Goal: Information Seeking & Learning: Learn about a topic

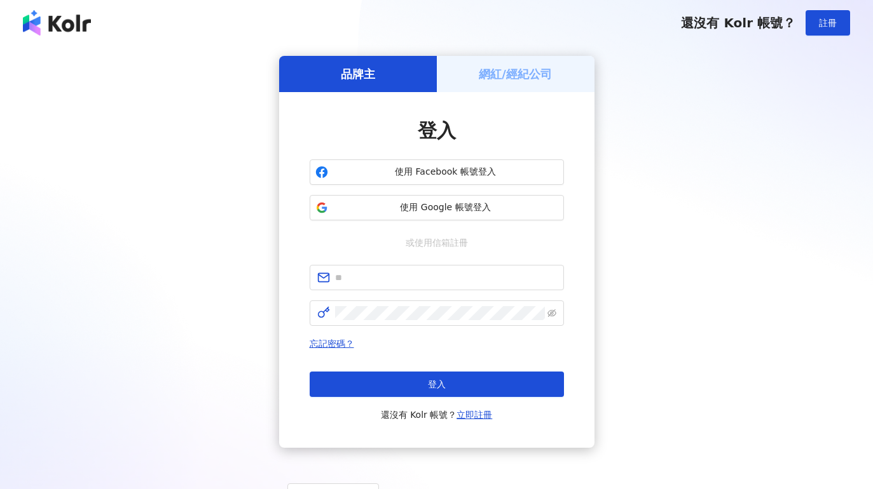
click at [460, 273] on input "text" at bounding box center [445, 278] width 221 height 14
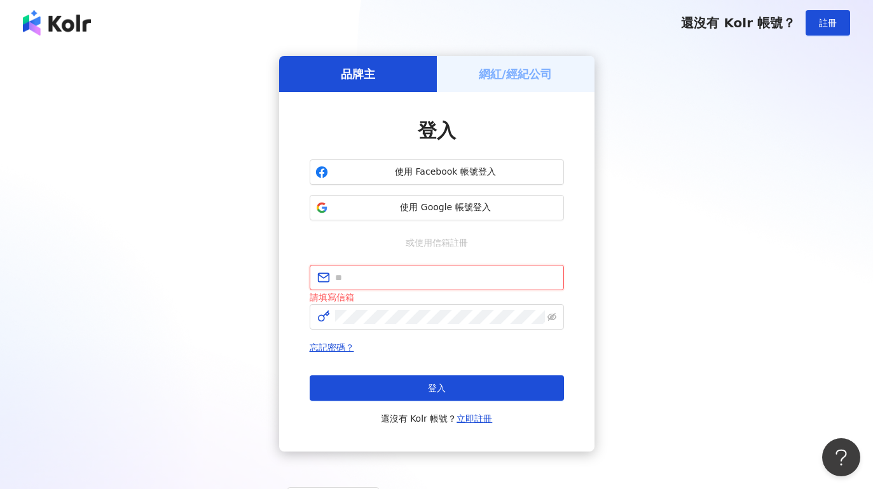
type input "**********"
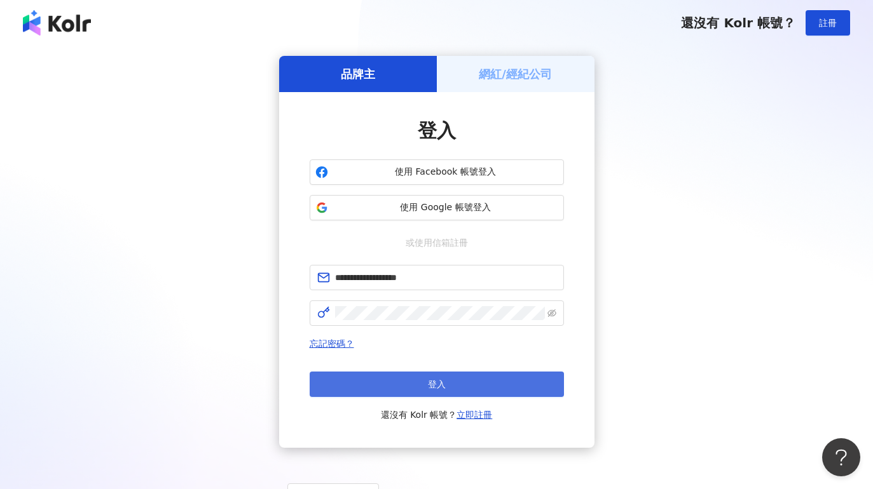
click at [467, 394] on button "登入" at bounding box center [437, 384] width 254 height 25
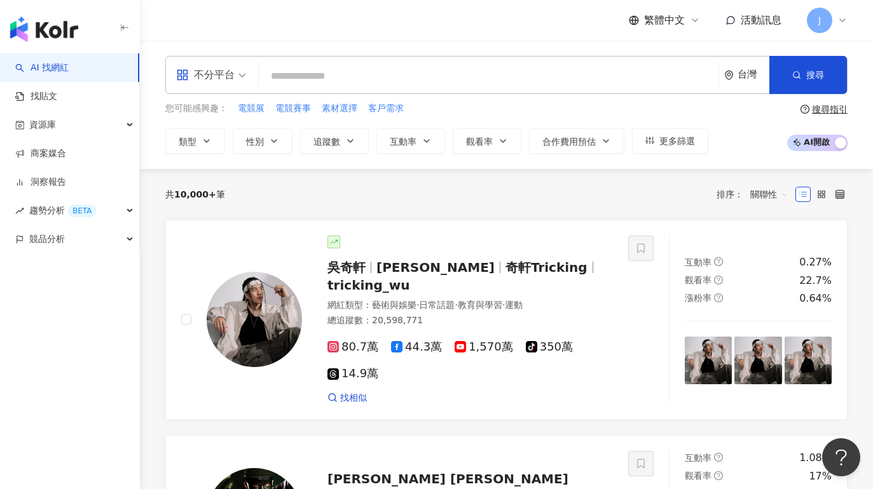
click at [348, 81] on input "search" at bounding box center [488, 76] width 449 height 24
type input "*"
type input "****"
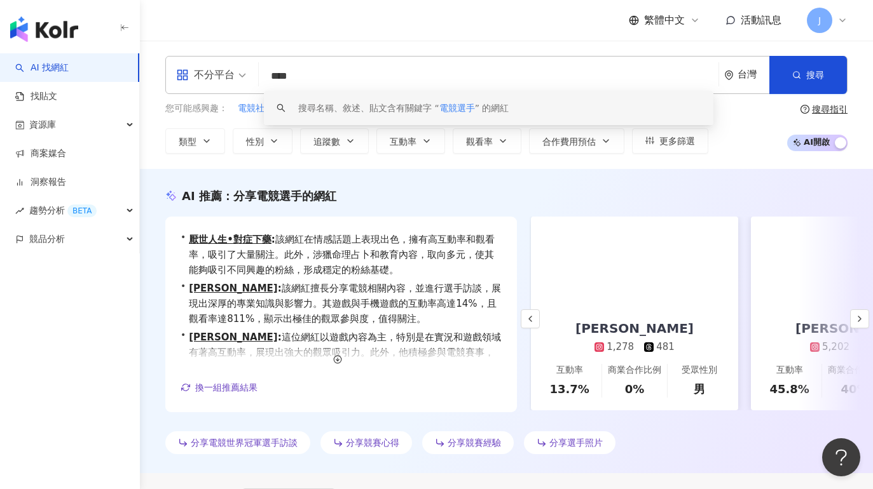
scroll to position [0, 205]
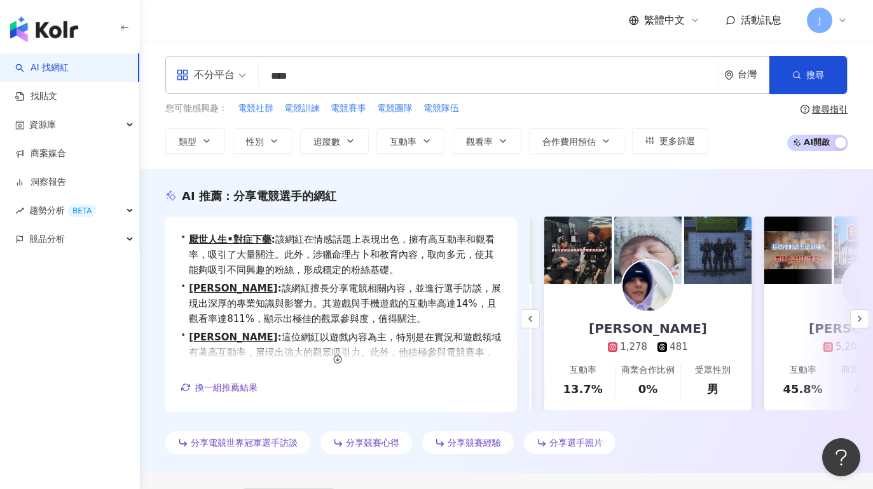
click at [655, 308] on img at bounding box center [647, 286] width 51 height 51
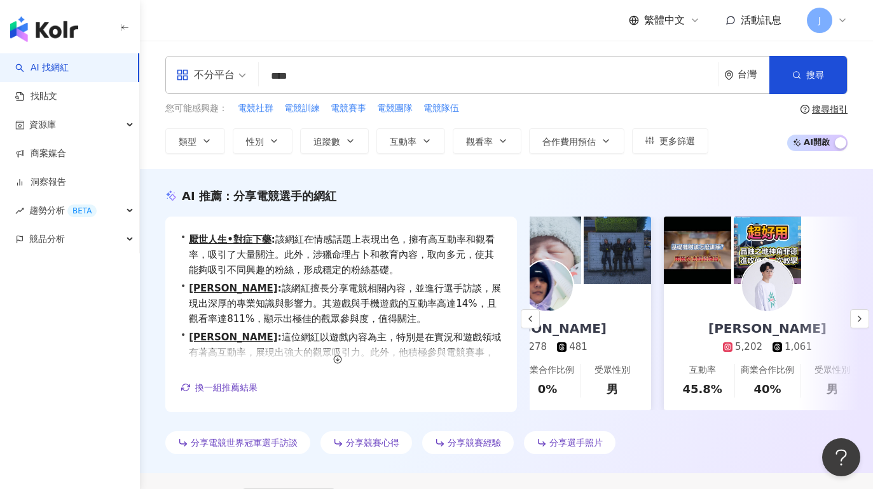
scroll to position [0, 355]
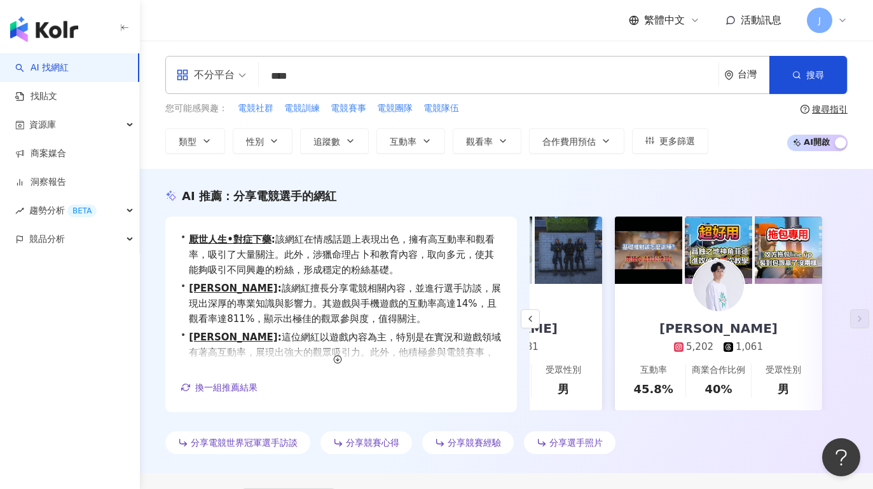
click at [768, 294] on div "劉作康 5,202 1,061" at bounding box center [718, 319] width 144 height 70
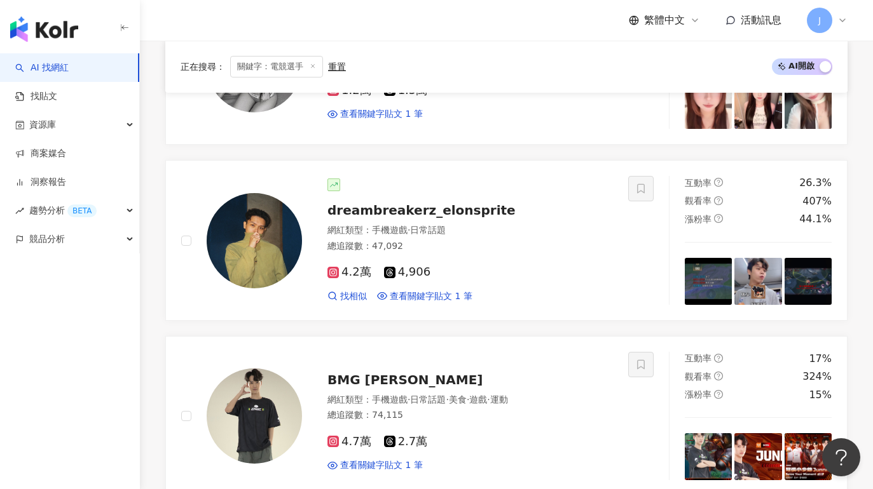
scroll to position [1884, 0]
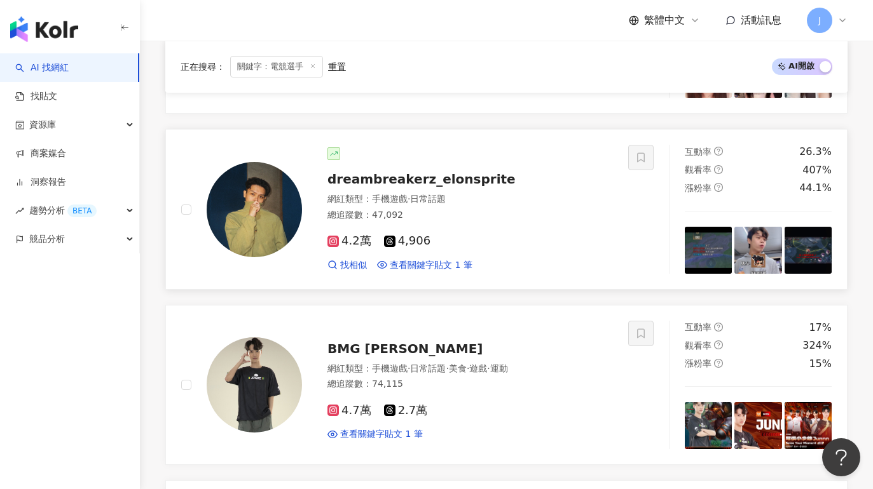
click at [485, 193] on div "網紅類型 ： 手機遊戲 · 日常話題" at bounding box center [469, 199] width 285 height 13
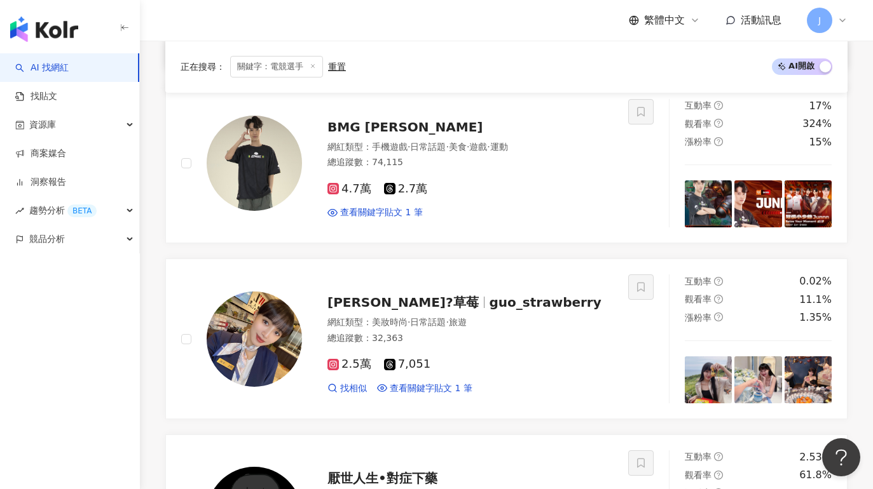
scroll to position [2063, 0]
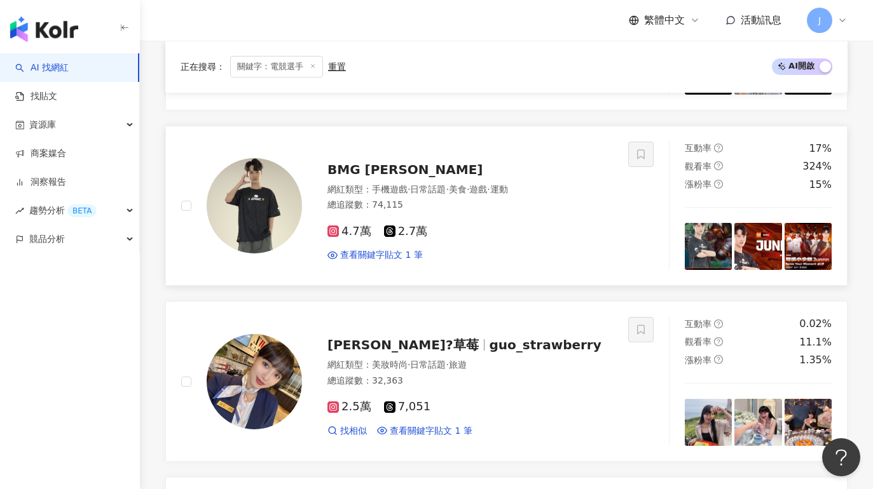
click at [397, 162] on span "BMG Junnn 冠俊" at bounding box center [404, 169] width 155 height 15
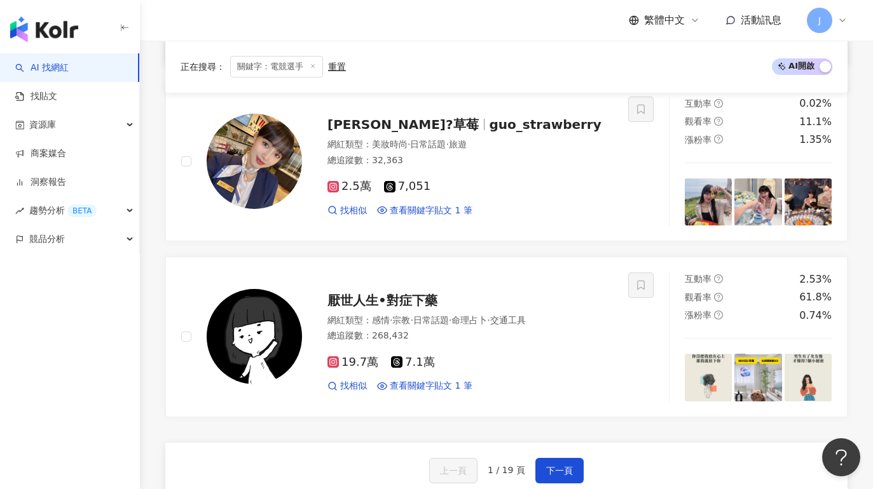
scroll to position [2279, 0]
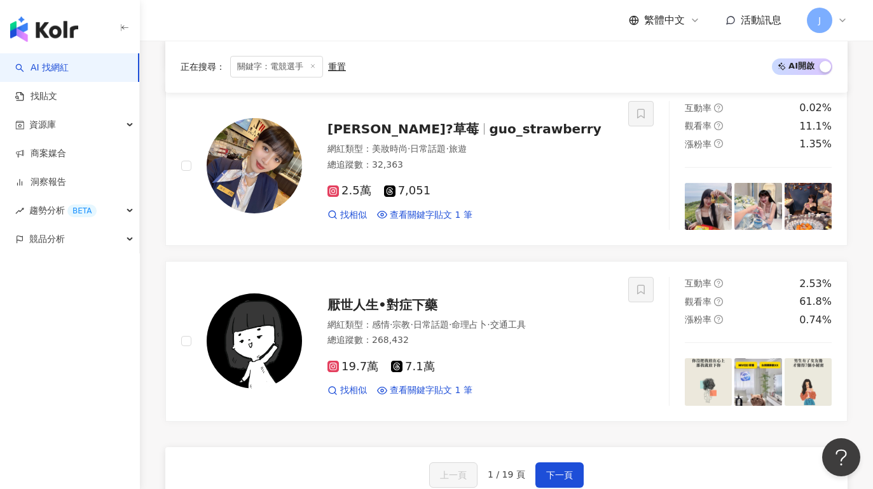
click at [545, 470] on div "上一頁 1 / 19 頁 下一頁 找不到網紅？ 回報建立" at bounding box center [506, 493] width 682 height 92
click at [552, 470] on span "下一頁" at bounding box center [559, 475] width 27 height 10
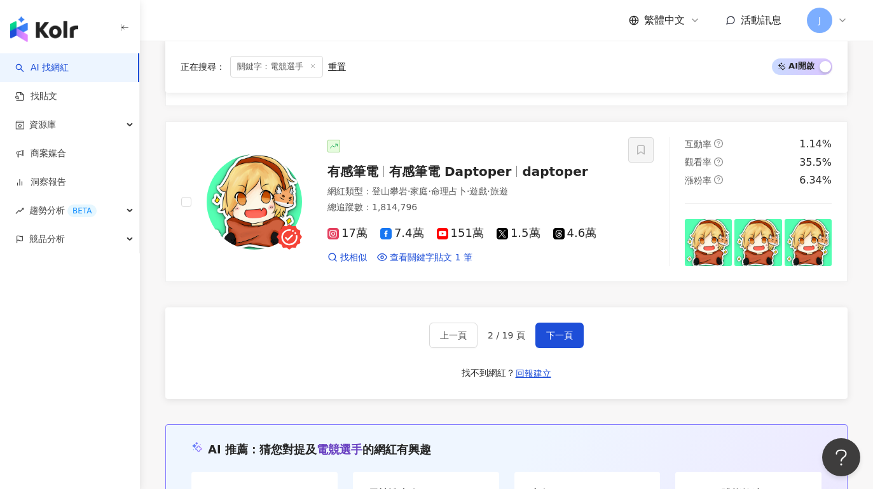
scroll to position [2190, 0]
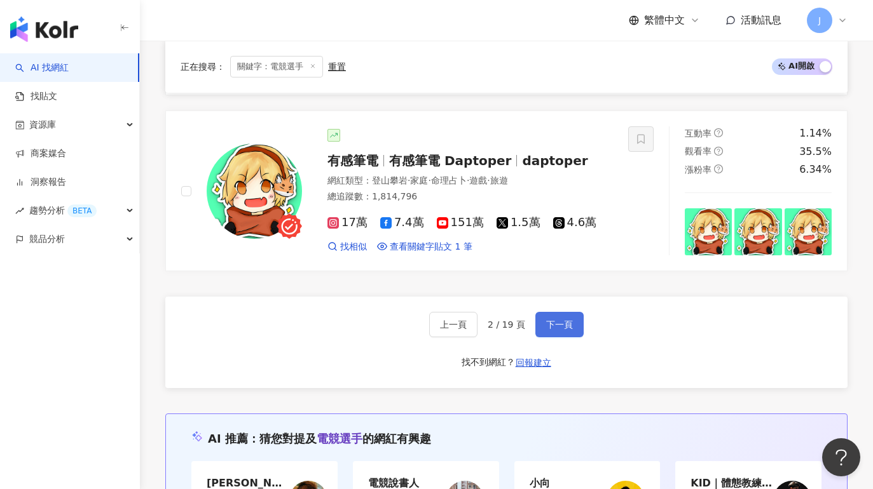
click at [565, 312] on button "下一頁" at bounding box center [559, 324] width 48 height 25
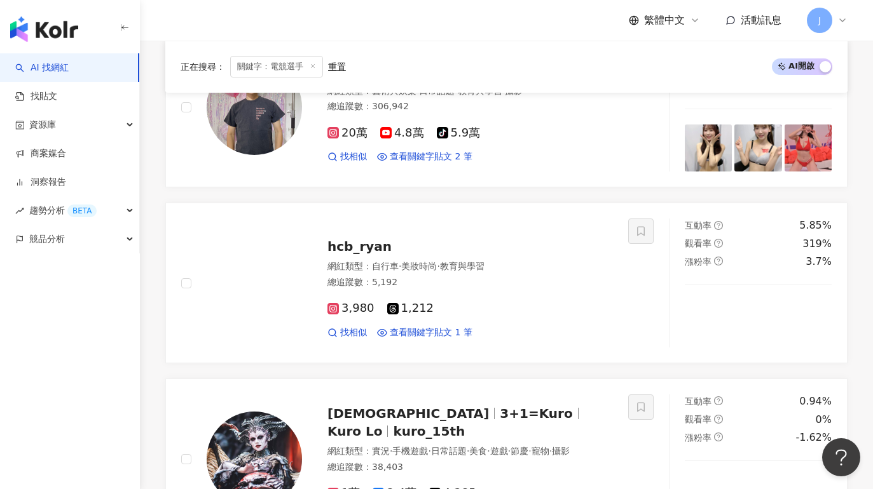
scroll to position [1122, 0]
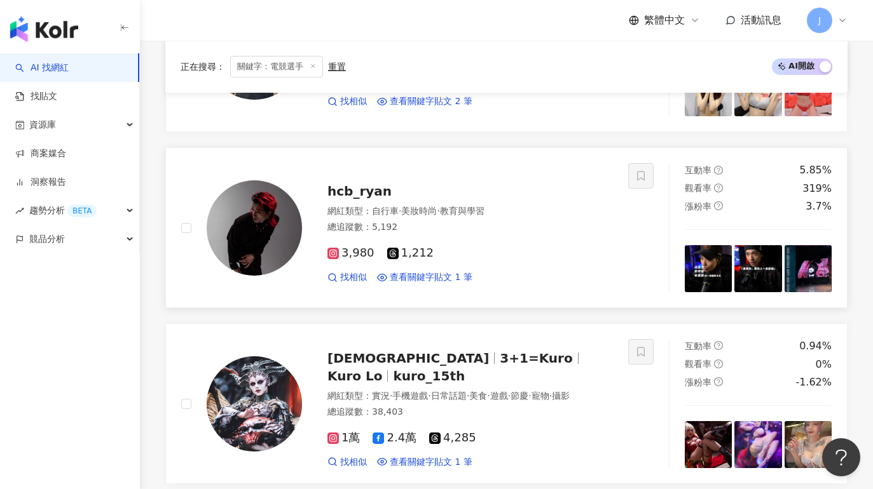
click at [544, 235] on div "網紅類型 ： 自行車 · 美妝時尚 · 教育與學習 總追蹤數 ： 5,192" at bounding box center [469, 220] width 285 height 31
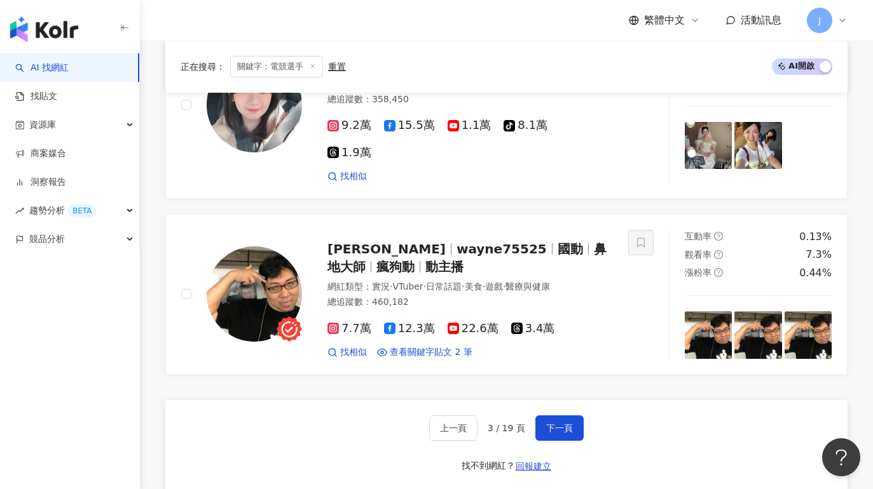
scroll to position [2335, 0]
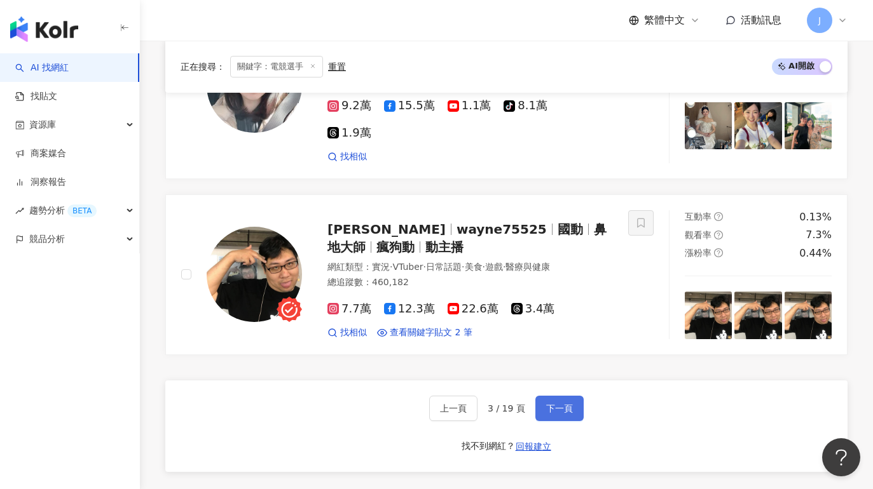
click at [552, 404] on span "下一頁" at bounding box center [559, 409] width 27 height 10
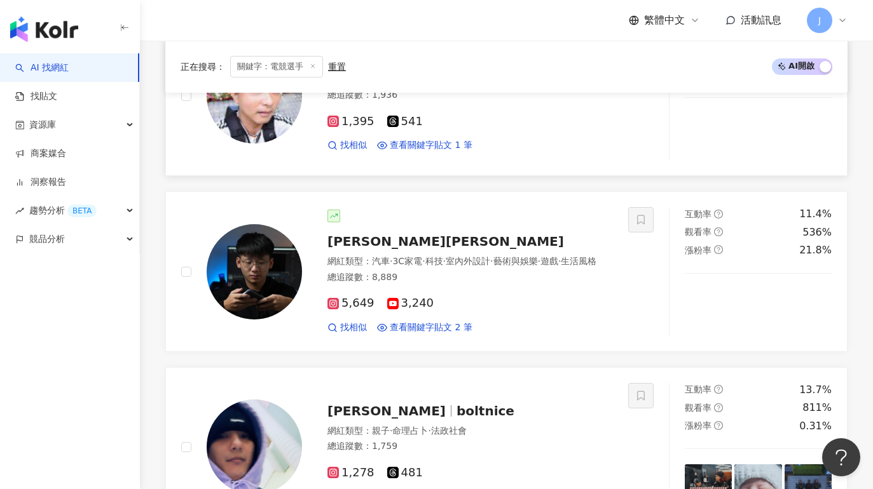
scroll to position [1819, 0]
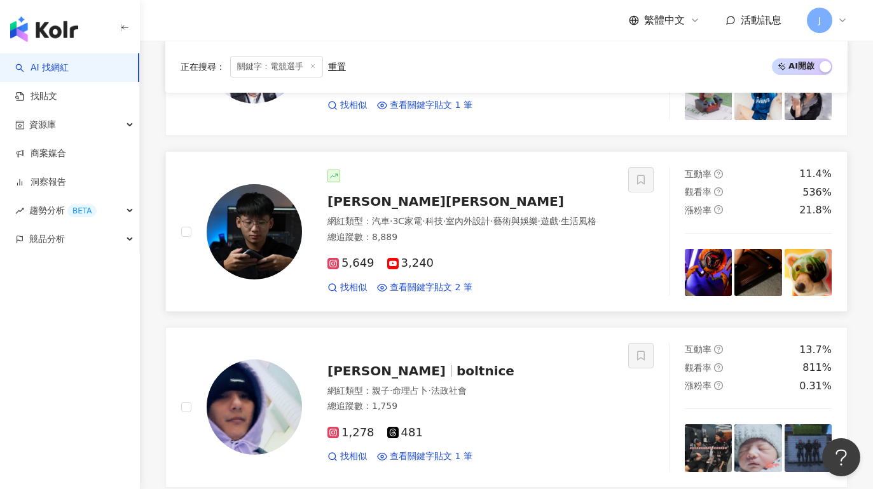
click at [531, 215] on div "網紅類型 ： 汽車 · 3C家電 · 科技 · 室內外設計 · 藝術與娛樂 · 遊戲 · 生活風格" at bounding box center [469, 221] width 285 height 13
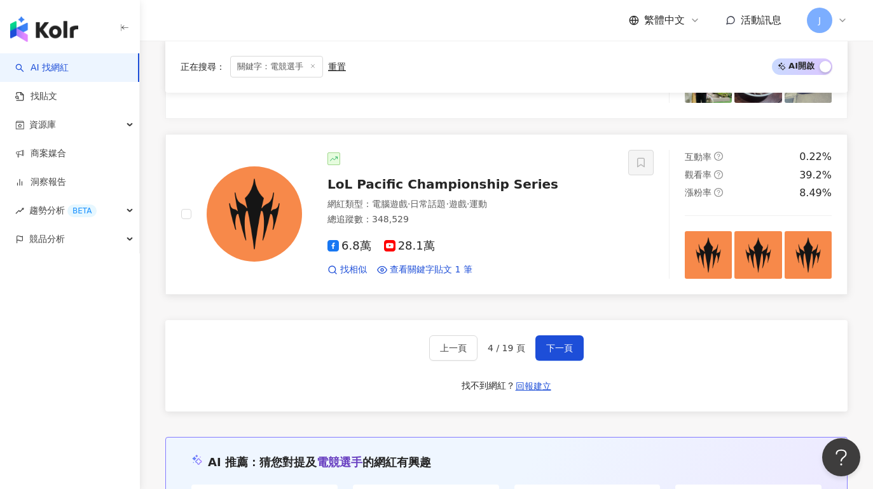
scroll to position [2366, 0]
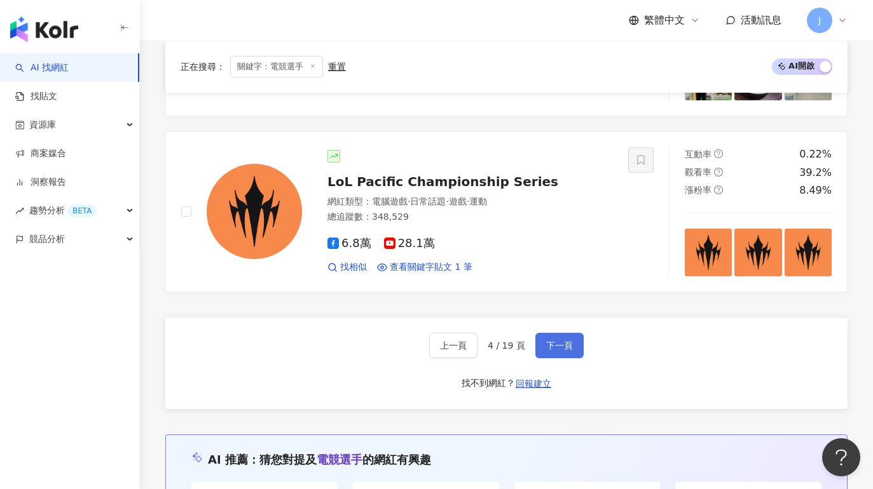
click at [565, 333] on button "下一頁" at bounding box center [559, 345] width 48 height 25
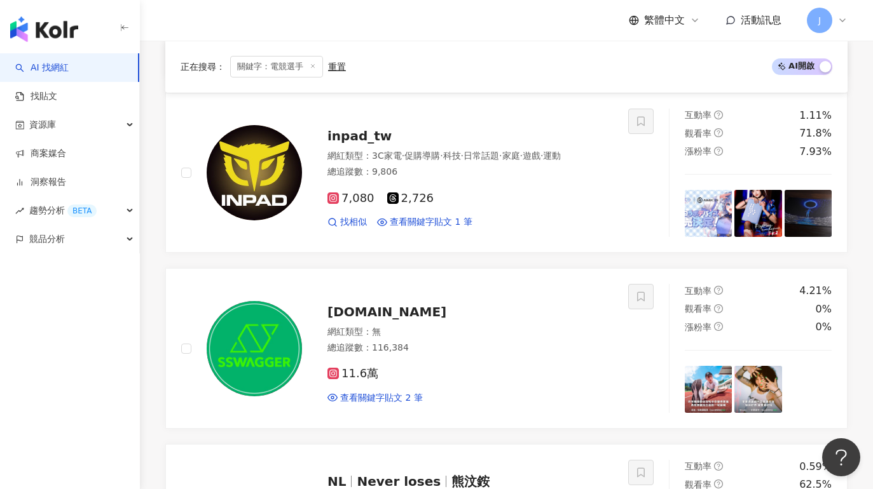
scroll to position [1153, 0]
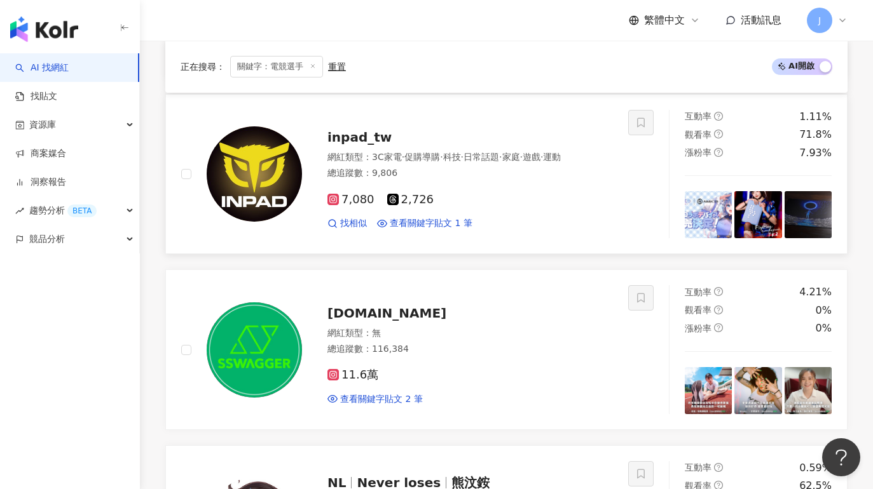
click at [519, 193] on div "7,080 2,726" at bounding box center [469, 200] width 285 height 14
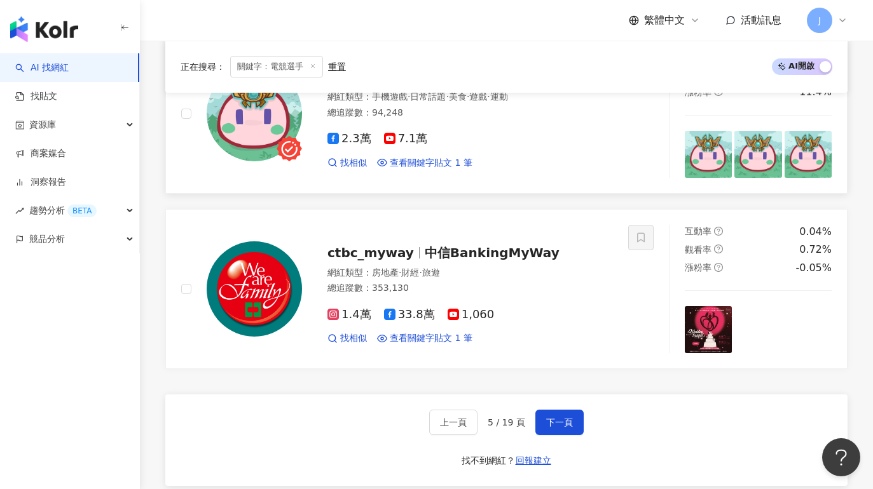
scroll to position [2416, 0]
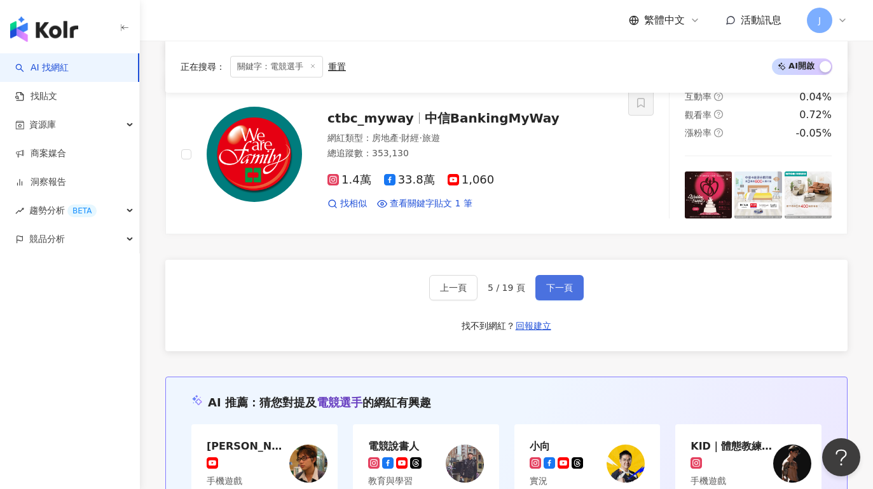
click at [554, 283] on span "下一頁" at bounding box center [559, 288] width 27 height 10
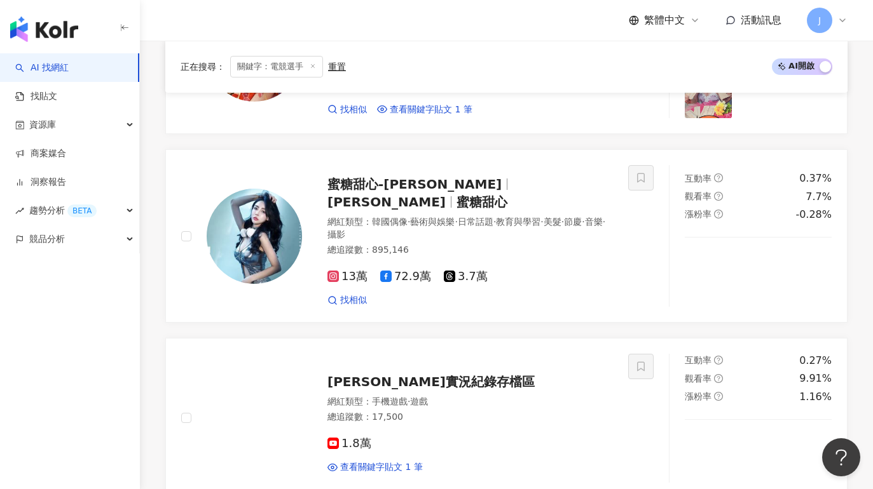
scroll to position [2289, 0]
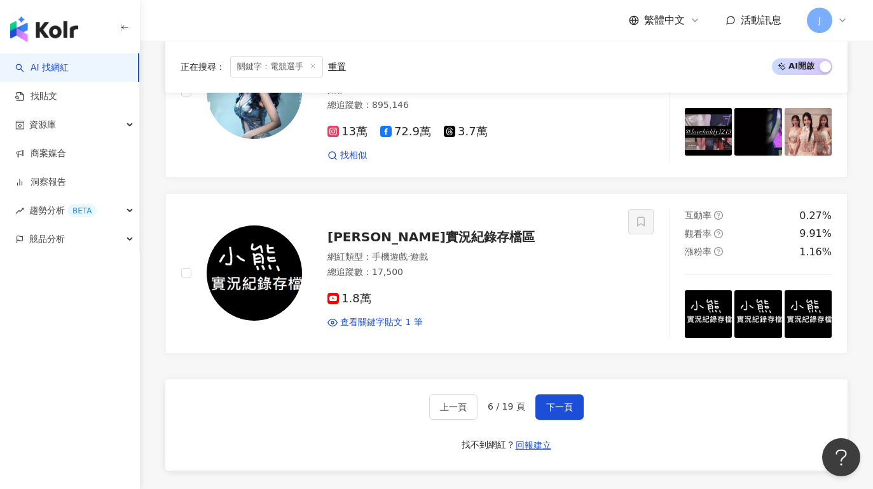
click at [564, 379] on div "上一頁 6 / 19 頁 下一頁 找不到網紅？ 回報建立" at bounding box center [506, 425] width 682 height 92
click at [564, 395] on button "下一頁" at bounding box center [559, 407] width 48 height 25
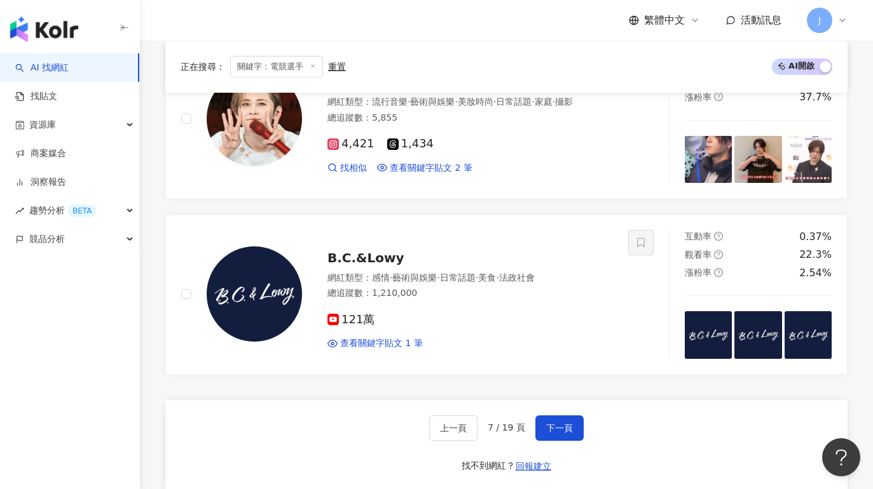
scroll to position [2366, 0]
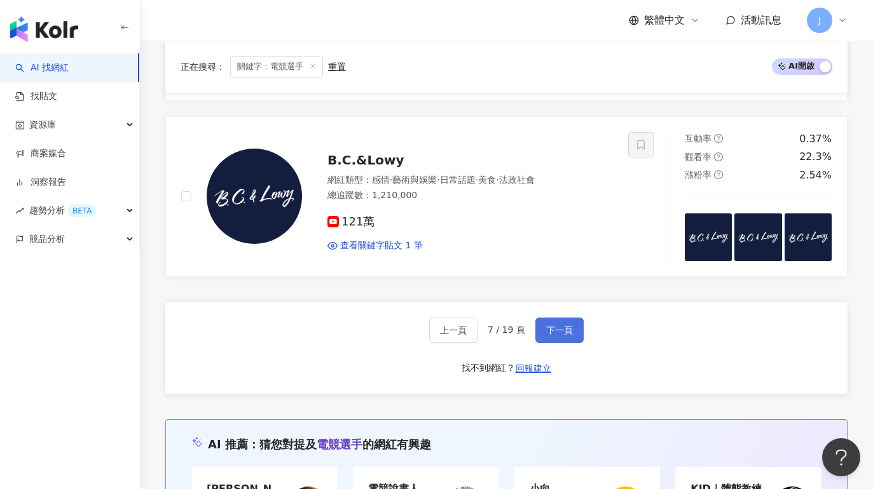
click at [563, 329] on span "下一頁" at bounding box center [559, 330] width 27 height 10
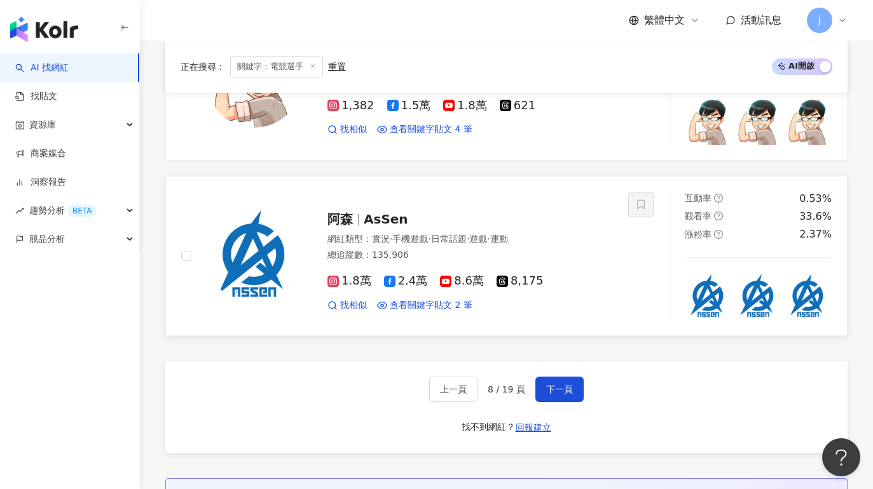
scroll to position [2274, 0]
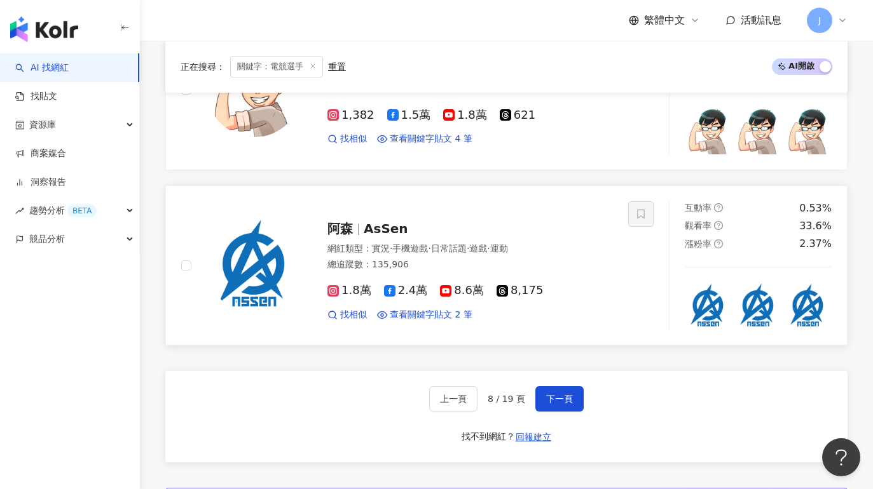
click at [514, 254] on div "網紅類型 ： 實況 · 手機遊戲 · 日常話題 · 遊戲 · 運動" at bounding box center [469, 249] width 285 height 13
click at [571, 386] on button "下一頁" at bounding box center [559, 398] width 48 height 25
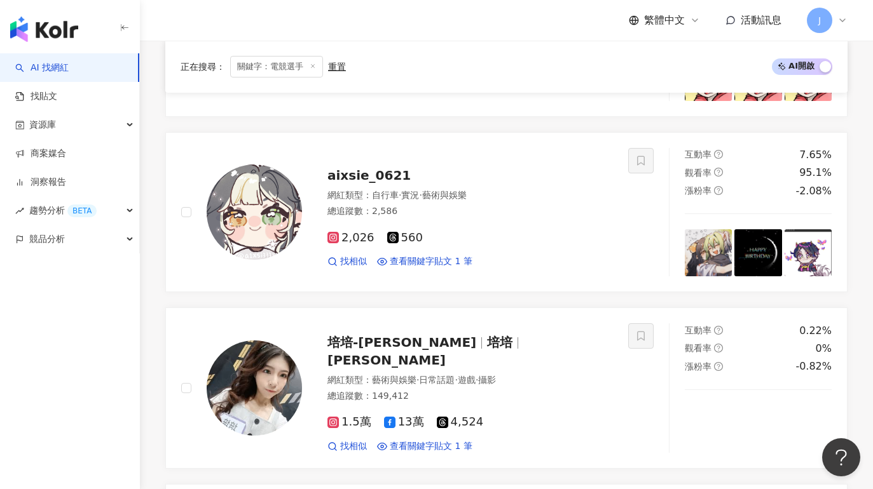
scroll to position [2374, 0]
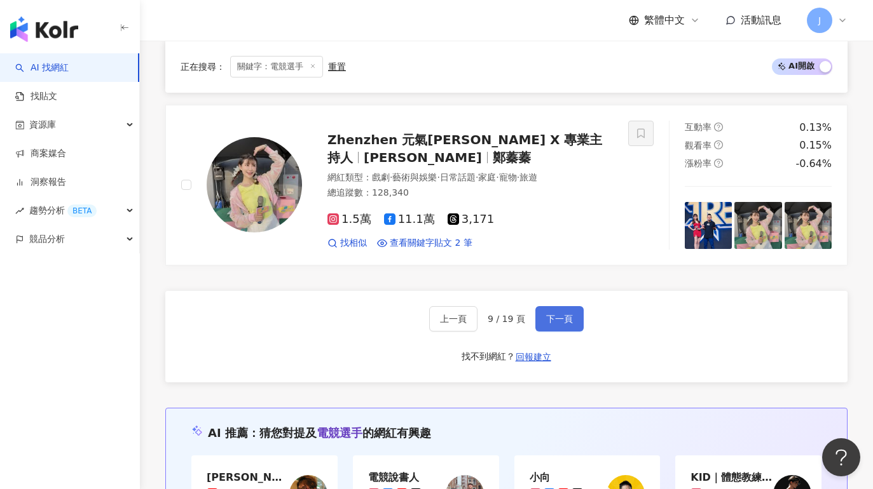
click at [561, 314] on span "下一頁" at bounding box center [559, 319] width 27 height 10
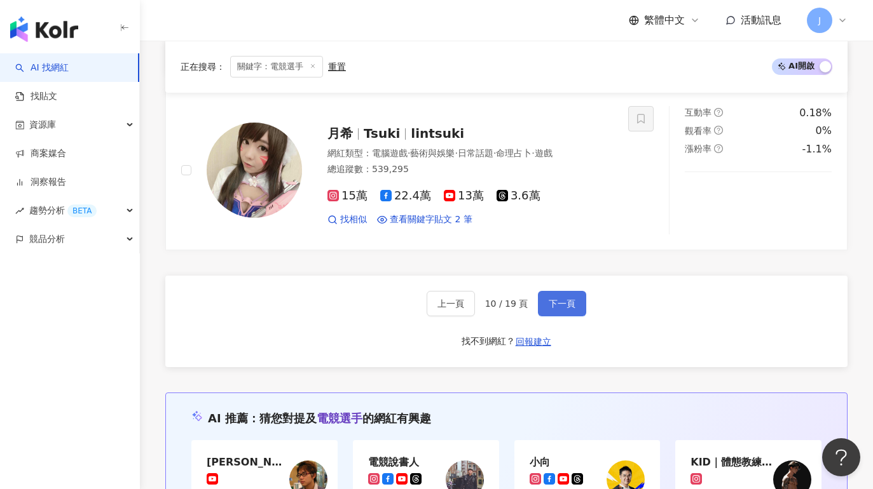
scroll to position [2277, 0]
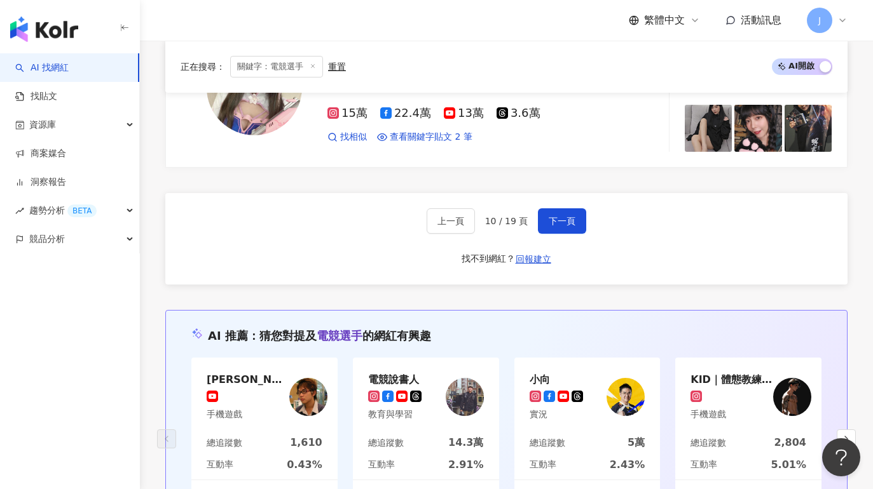
click at [559, 236] on div "上一頁 10 / 19 頁 下一頁 找不到網紅？ 回報建立" at bounding box center [506, 239] width 682 height 92
click at [563, 216] on span "下一頁" at bounding box center [562, 221] width 27 height 10
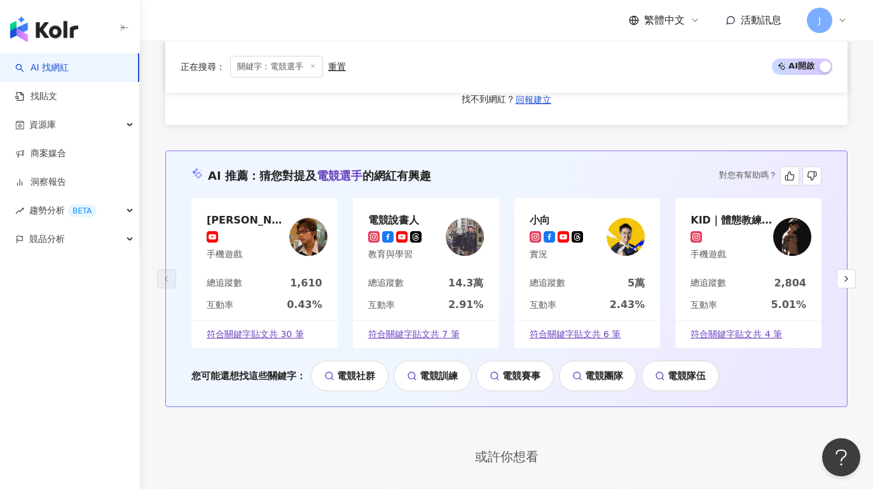
scroll to position [2730, 0]
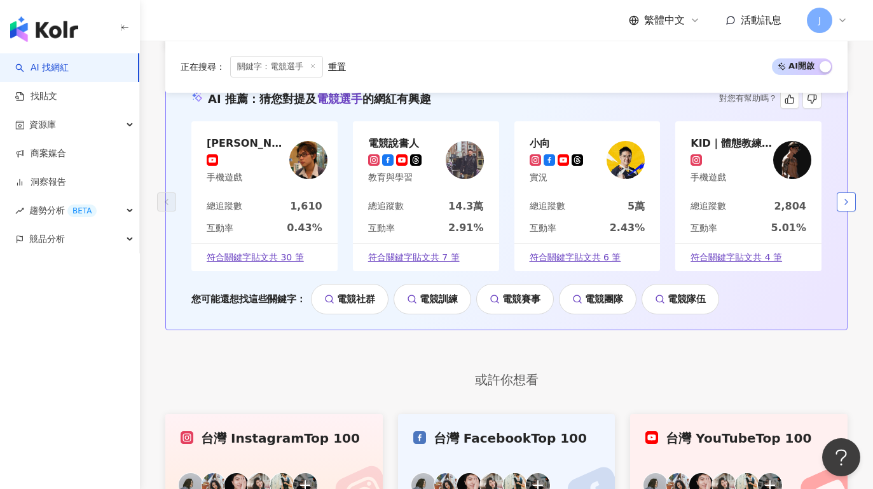
click at [847, 201] on polyline "button" at bounding box center [846, 202] width 3 height 5
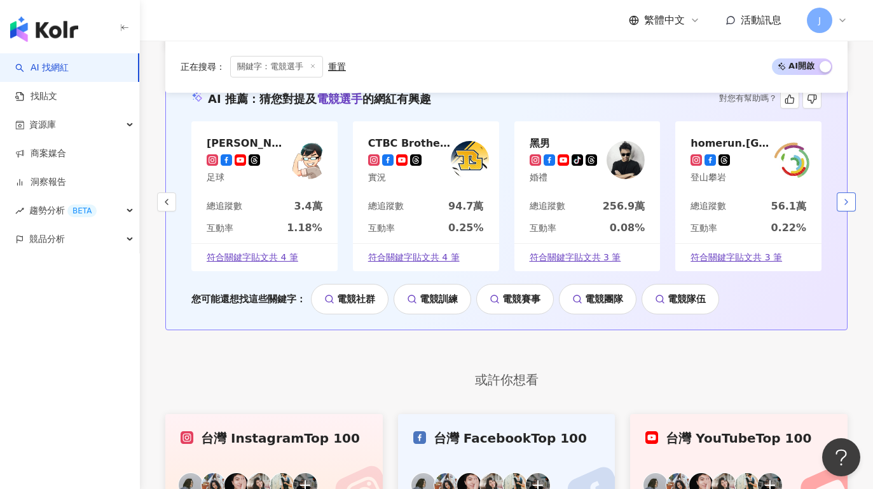
click at [847, 201] on polyline "button" at bounding box center [846, 202] width 3 height 5
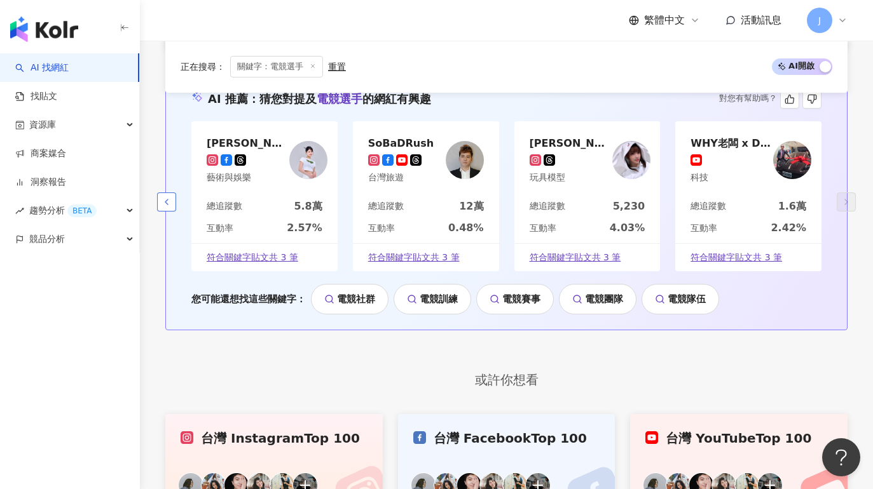
click at [171, 199] on icon "button" at bounding box center [166, 202] width 10 height 10
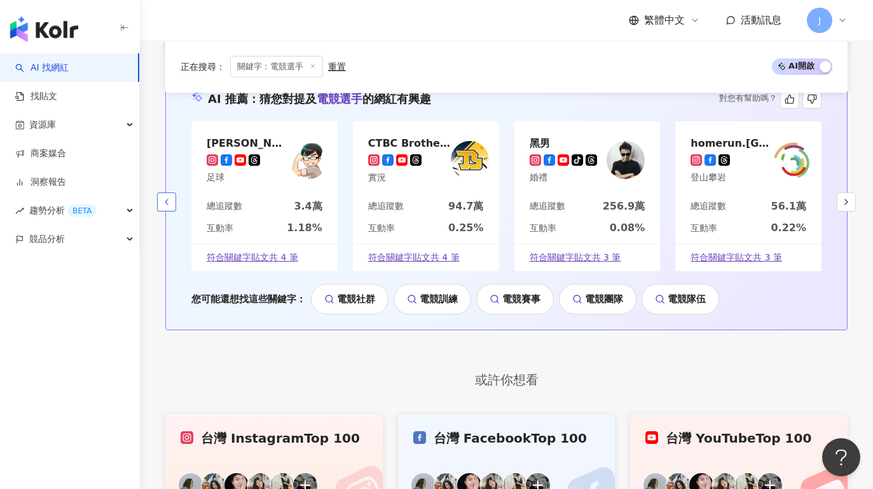
click at [171, 199] on icon "button" at bounding box center [166, 202] width 10 height 10
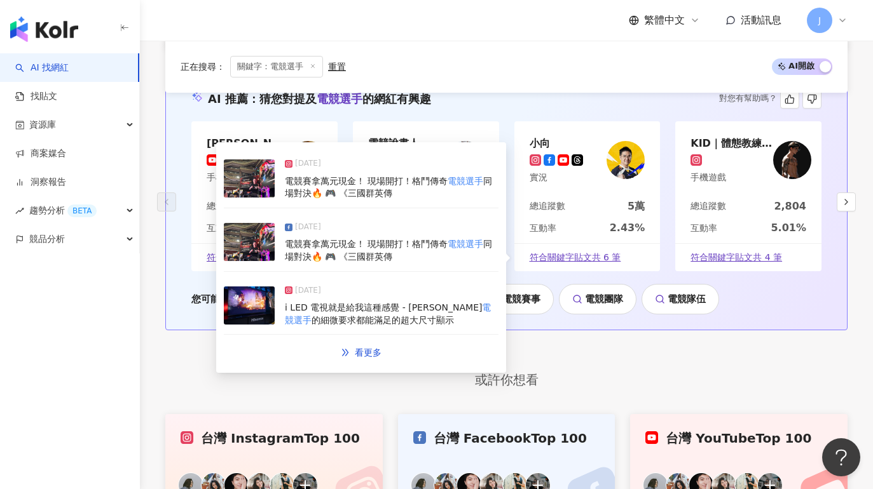
click at [590, 200] on div "總追蹤數 5萬" at bounding box center [587, 211] width 146 height 22
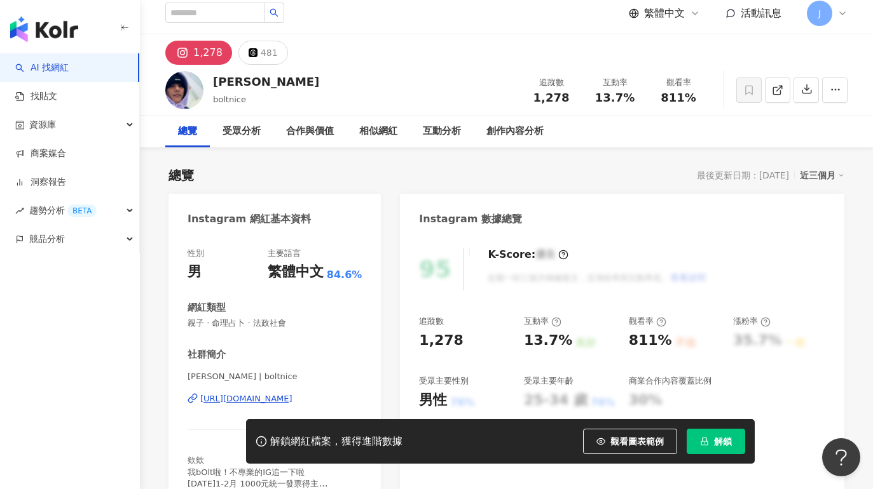
scroll to position [29, 0]
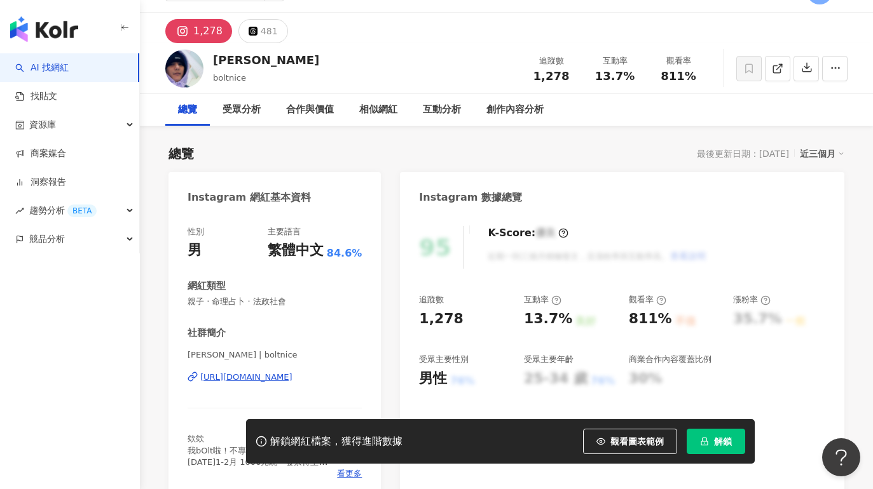
click at [279, 376] on div "https://www.instagram.com/boltnice/" at bounding box center [246, 377] width 92 height 11
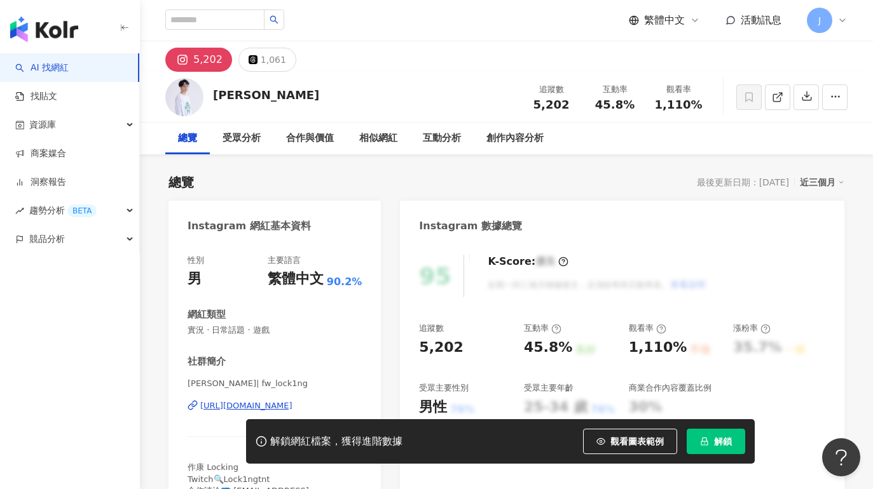
click at [254, 400] on div "https://www.instagram.com/fw_lock1ng/" at bounding box center [246, 405] width 92 height 11
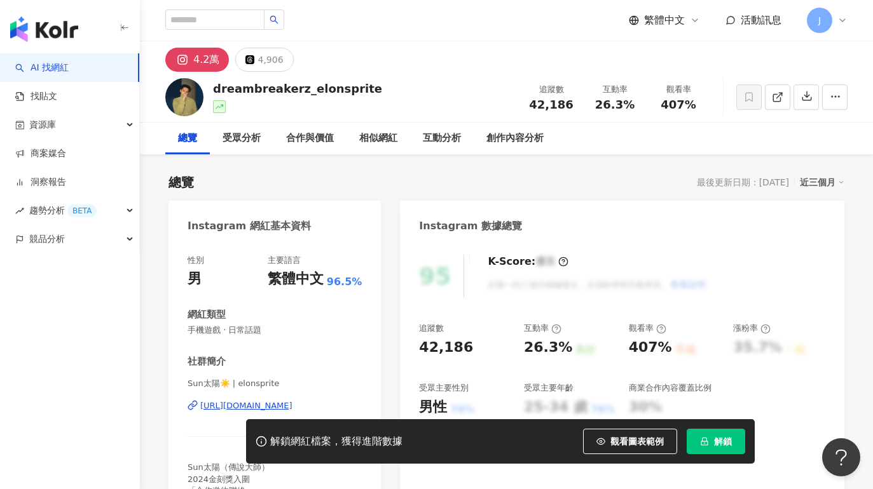
click at [292, 400] on div "https://www.instagram.com/elonsprite/" at bounding box center [246, 405] width 92 height 11
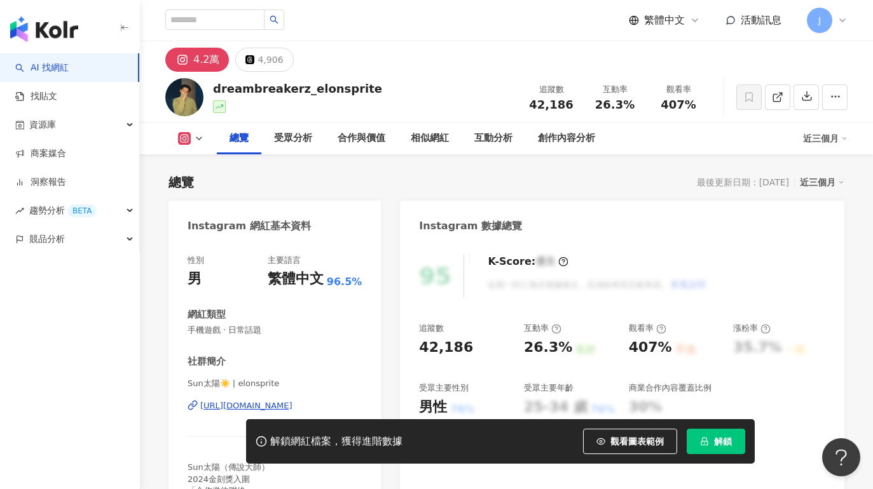
scroll to position [183, 0]
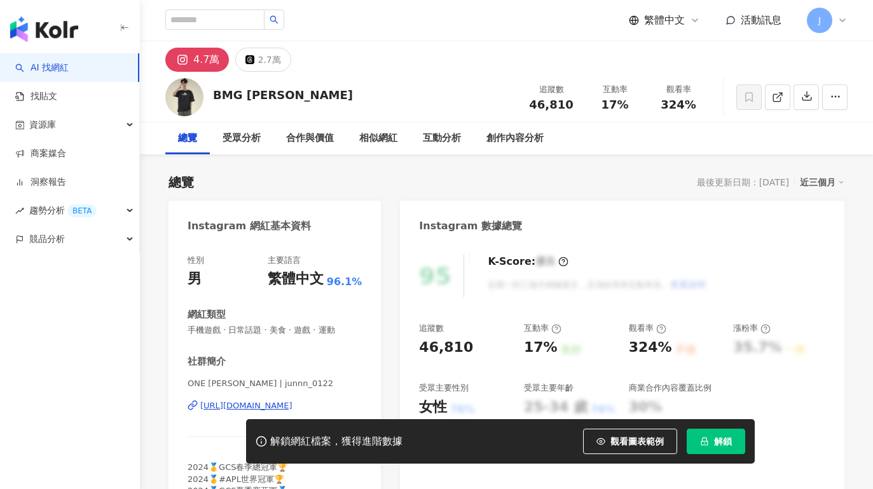
click at [253, 412] on div "https://www.instagram.com/junnn_0122/" at bounding box center [246, 405] width 92 height 11
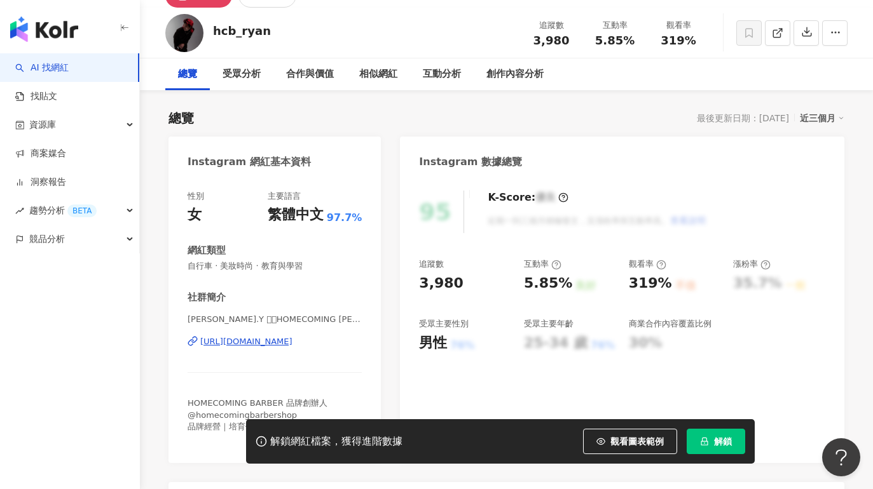
scroll to position [86, 0]
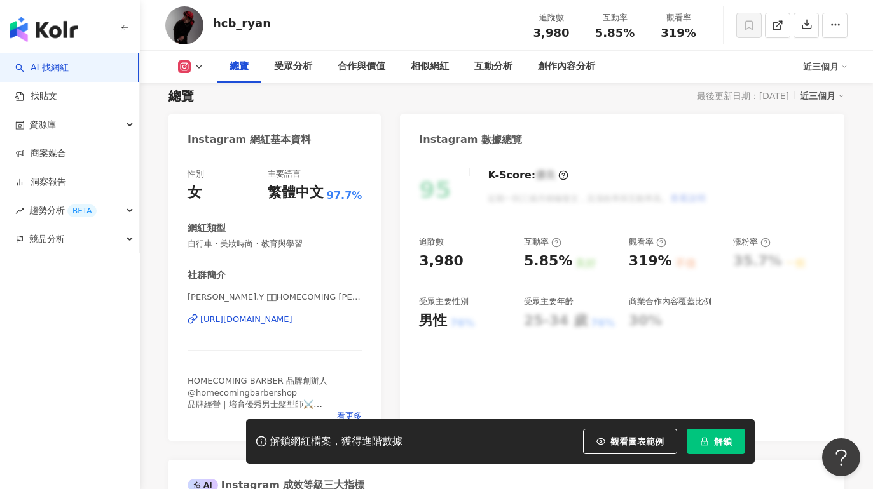
click at [275, 319] on div "https://www.instagram.com/hcb_ryan/" at bounding box center [246, 319] width 92 height 11
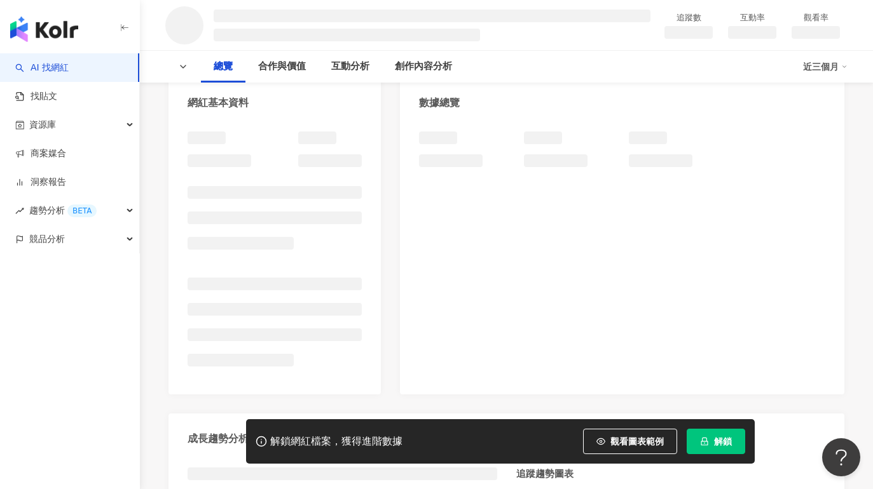
scroll to position [156, 0]
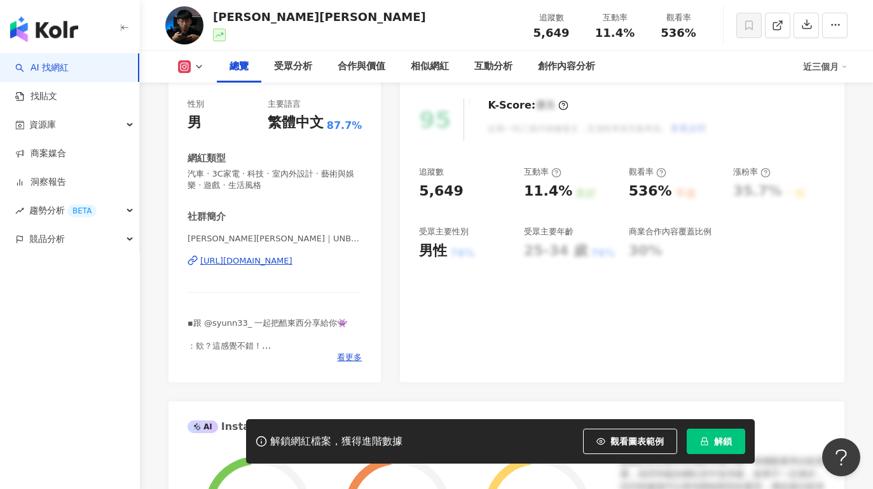
click at [286, 261] on div "[URL][DOMAIN_NAME]" at bounding box center [246, 261] width 92 height 11
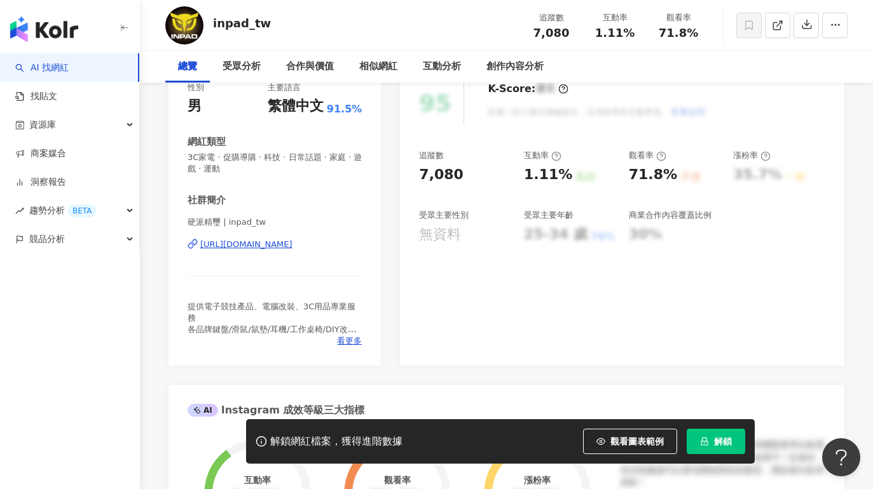
click at [292, 243] on div "https://www.instagram.com/inpad_tw/" at bounding box center [246, 244] width 92 height 11
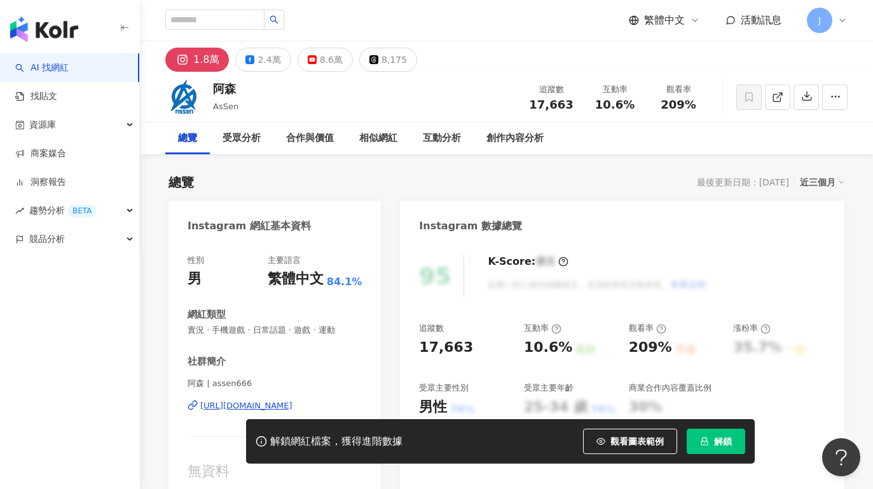
click at [268, 401] on div "[URL][DOMAIN_NAME]" at bounding box center [246, 405] width 92 height 11
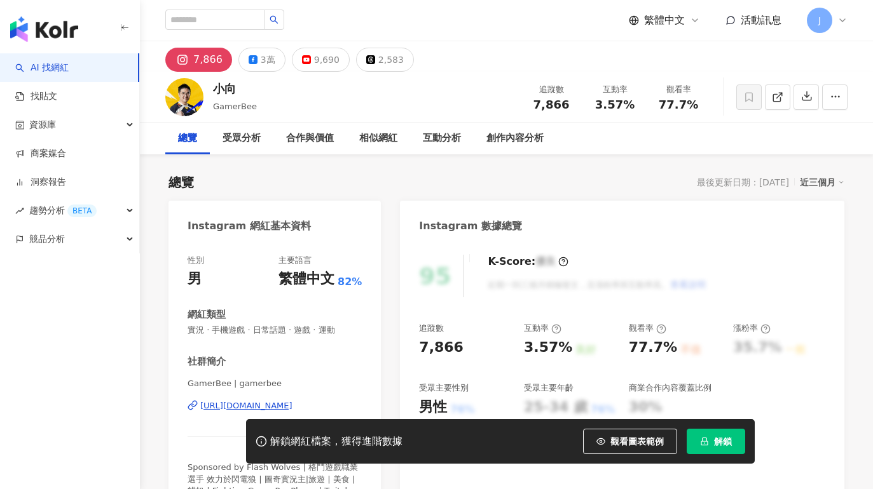
scroll to position [45, 0]
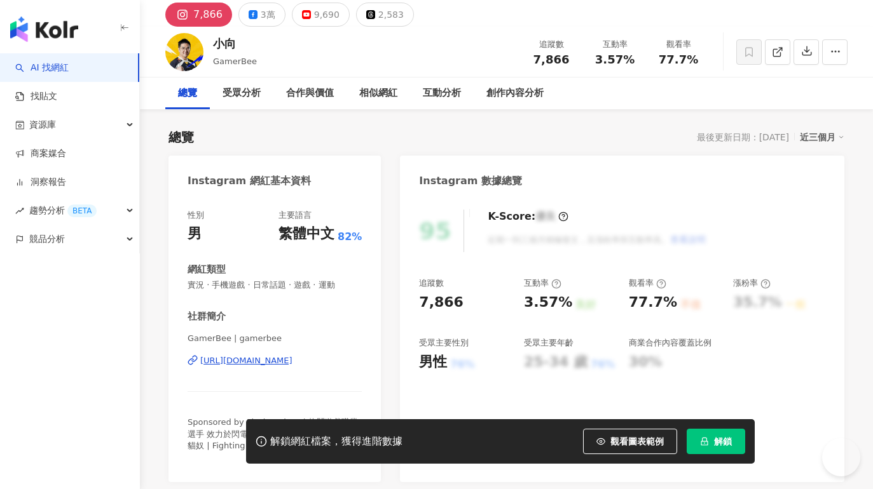
click at [282, 357] on div "https://www.instagram.com/gamerbee/" at bounding box center [246, 360] width 92 height 11
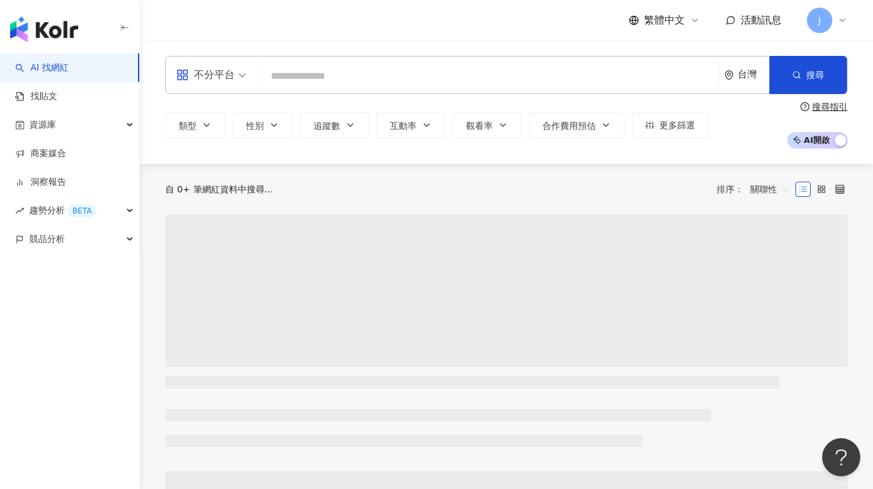
click at [456, 79] on input "search" at bounding box center [488, 76] width 449 height 24
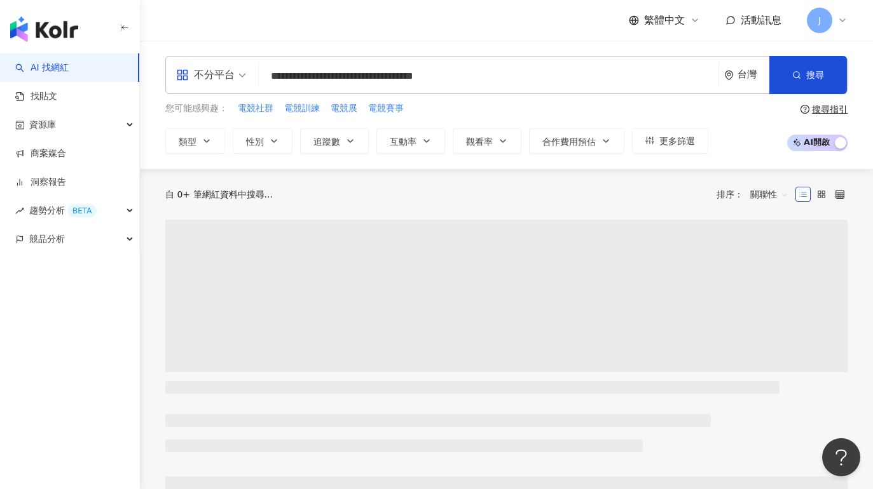
type input "**********"
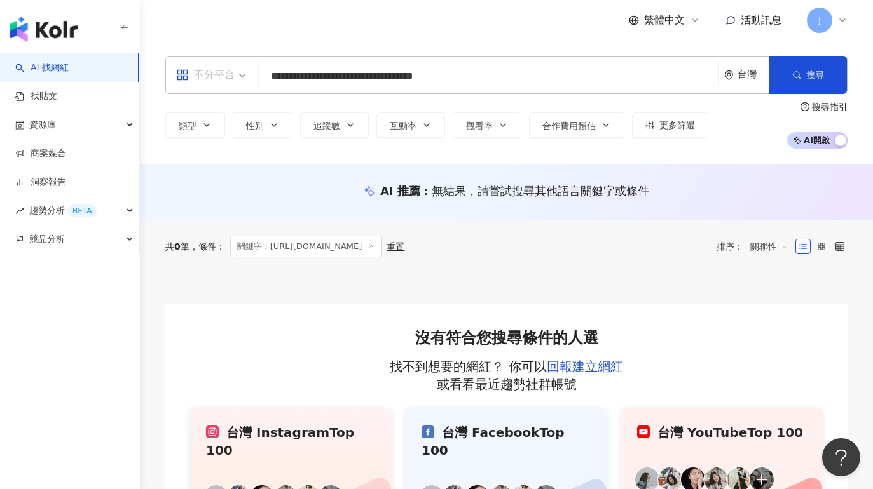
click at [238, 77] on span "不分平台" at bounding box center [211, 75] width 70 height 20
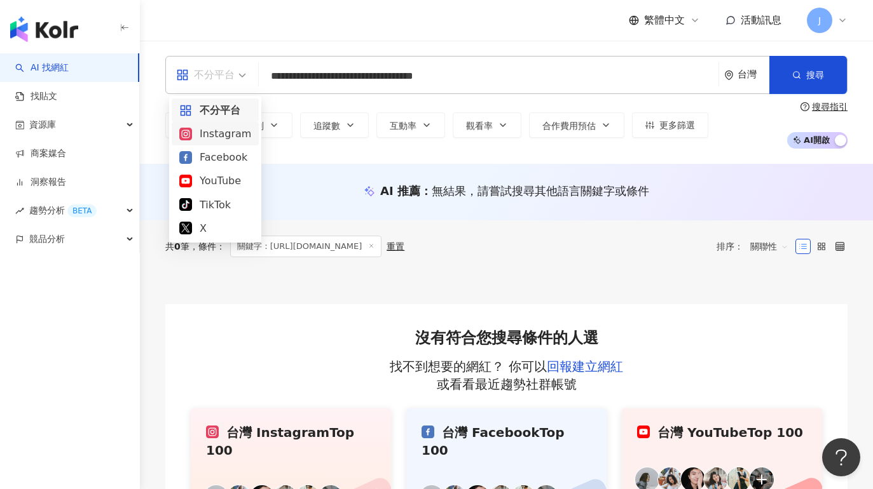
click at [226, 140] on div "Instagram" at bounding box center [215, 134] width 72 height 16
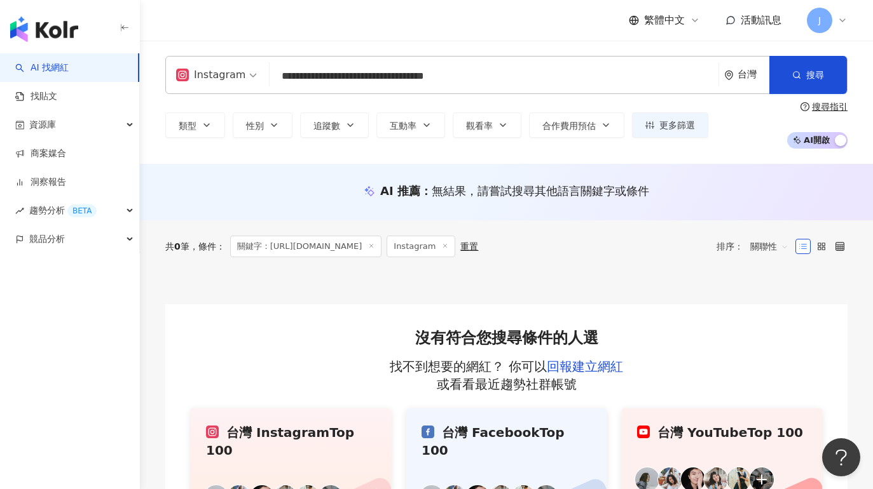
click at [463, 85] on input "**********" at bounding box center [494, 76] width 439 height 24
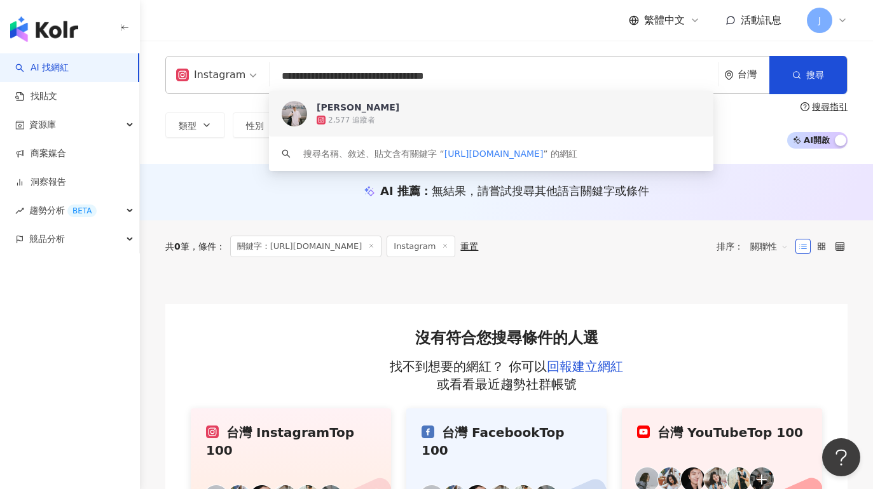
click at [411, 116] on div "2,577 追蹤者" at bounding box center [509, 120] width 384 height 13
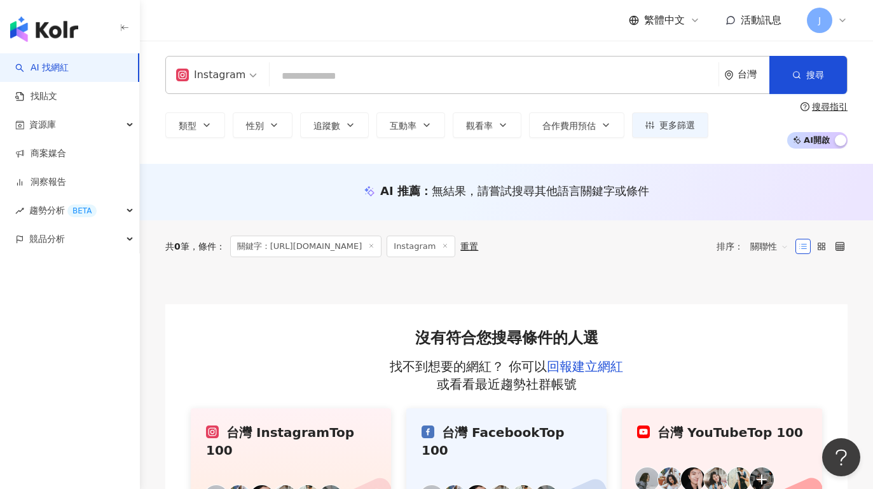
paste input "**********"
type input "**********"
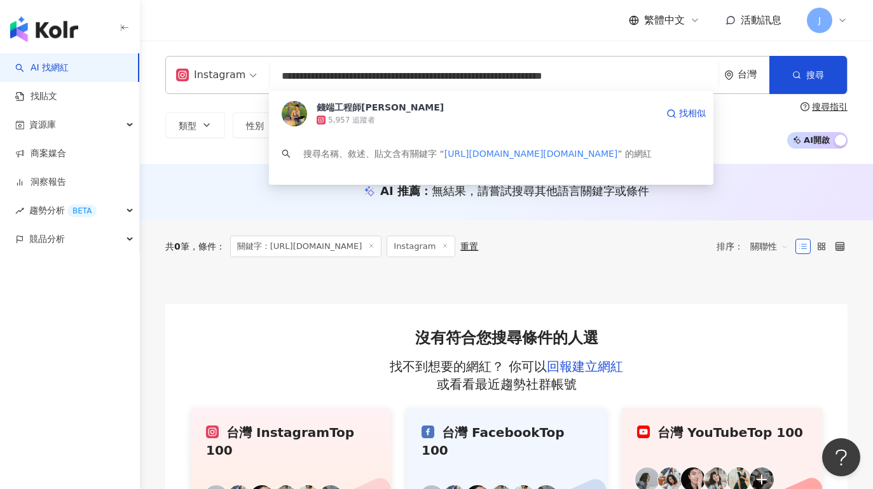
click at [365, 112] on div "錢端工程師JW" at bounding box center [380, 107] width 127 height 13
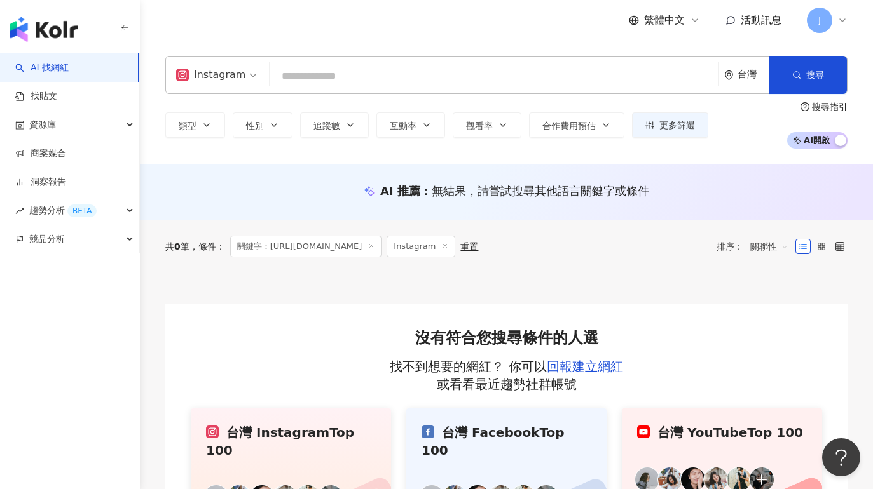
click at [409, 71] on input "search" at bounding box center [494, 76] width 439 height 24
paste input "**********"
type input "**********"
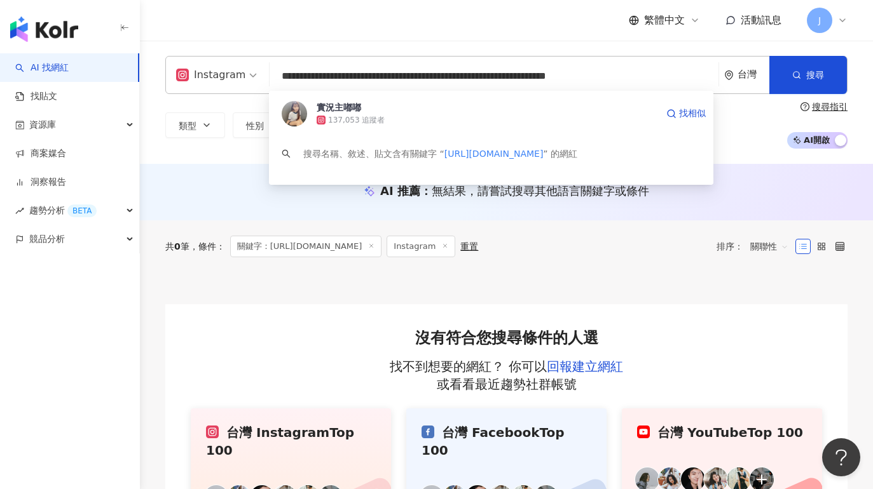
click at [360, 120] on div "137,053 追蹤者" at bounding box center [356, 120] width 57 height 11
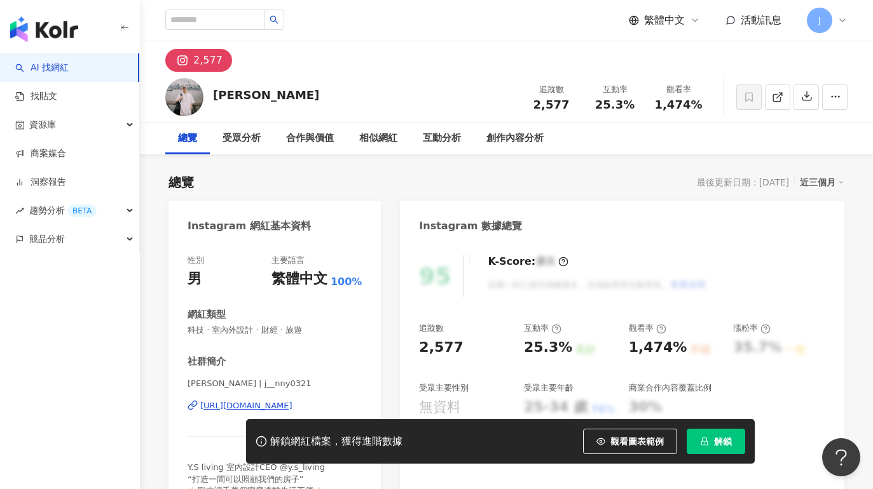
drag, startPoint x: 709, startPoint y: 107, endPoint x: 661, endPoint y: 107, distance: 47.7
click at [661, 107] on div "觀看率 1,474%" at bounding box center [678, 96] width 64 height 27
drag, startPoint x: 660, startPoint y: 107, endPoint x: 696, endPoint y: 103, distance: 35.8
click at [696, 103] on span "1,474%" at bounding box center [679, 105] width 48 height 13
copy span "1,474%"
